Goal: Task Accomplishment & Management: Use online tool/utility

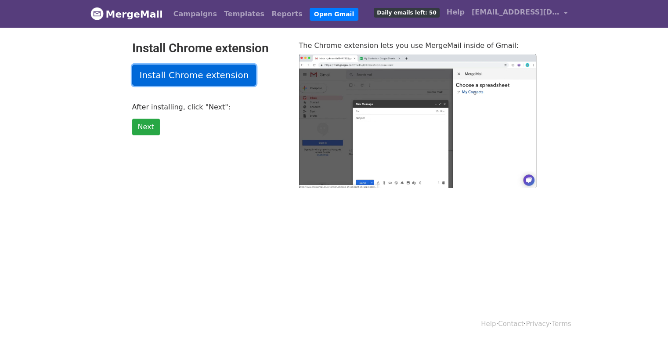
click at [220, 76] on link "Install Chrome extension" at bounding box center [194, 75] width 124 height 21
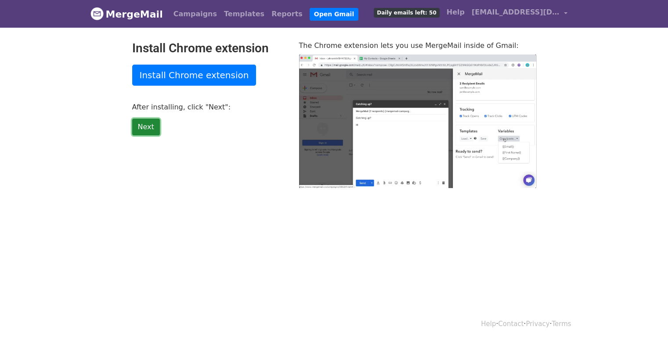
click at [151, 127] on link "Next" at bounding box center [146, 127] width 28 height 17
type input "13.54"
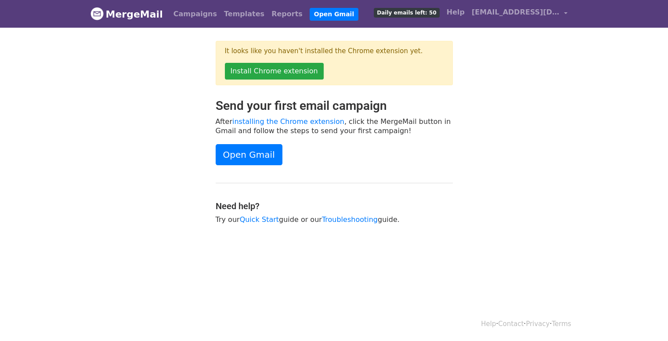
click at [606, 13] on header "MergeMail Campaigns Templates Reports Open Gmail Daily emails left: 50 Help [EM…" at bounding box center [334, 14] width 668 height 28
click at [285, 67] on link "Install Chrome extension" at bounding box center [274, 71] width 99 height 17
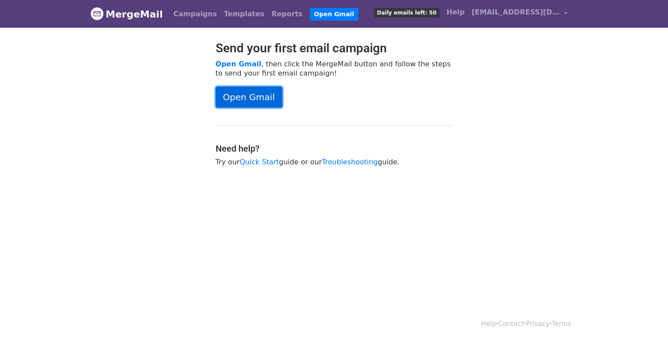
click at [246, 104] on link "Open Gmail" at bounding box center [249, 96] width 67 height 21
